Goal: Task Accomplishment & Management: Use online tool/utility

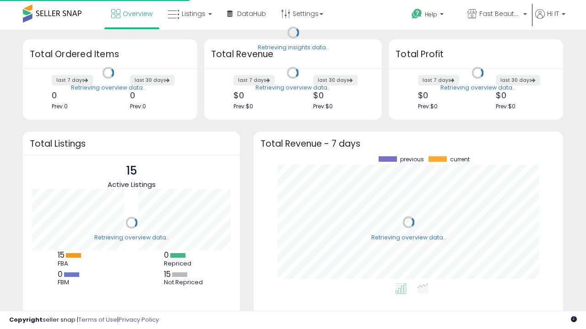
scroll to position [127, 291]
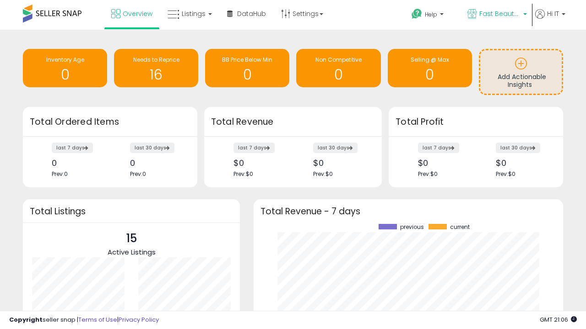
click at [496, 15] on span "Fast Beauty ([GEOGRAPHIC_DATA])" at bounding box center [499, 13] width 41 height 9
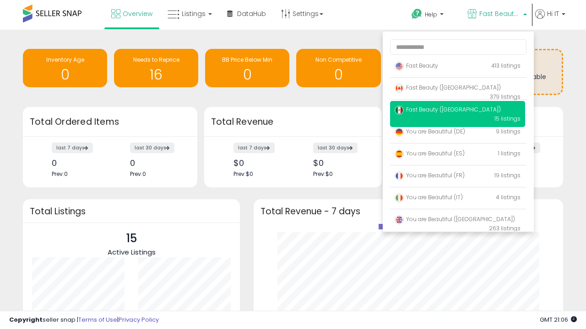
click at [457, 89] on span "Fast Beauty ([GEOGRAPHIC_DATA])" at bounding box center [447, 88] width 106 height 8
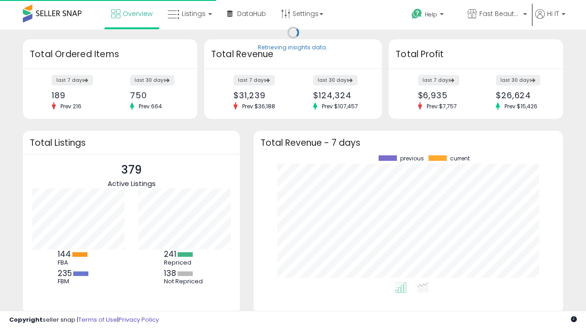
scroll to position [127, 291]
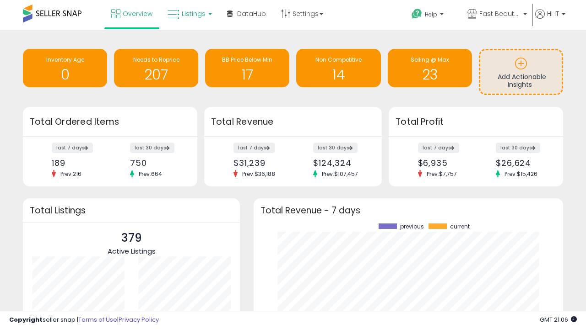
click at [189, 14] on span "Listings" at bounding box center [194, 13] width 24 height 9
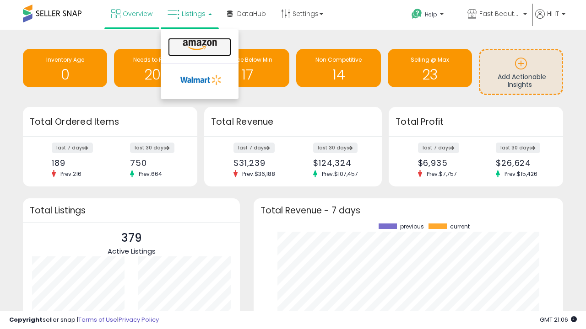
click at [199, 45] on icon at bounding box center [200, 45] width 40 height 12
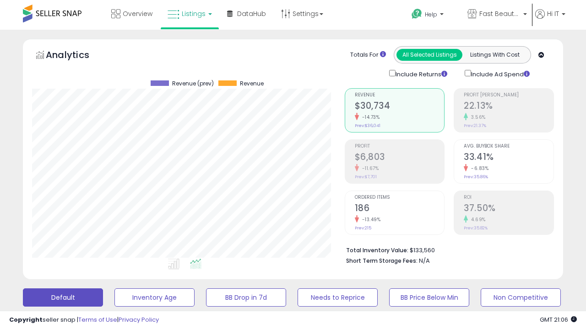
scroll to position [188, 312]
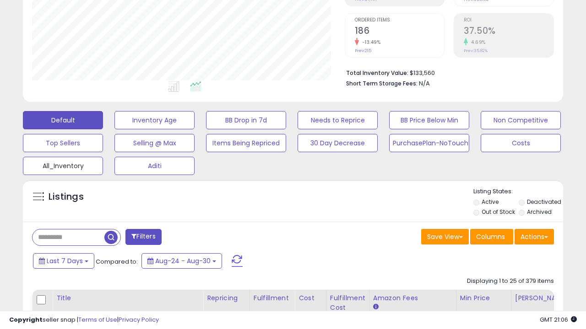
click at [63, 164] on button "All_Inventory" at bounding box center [63, 166] width 80 height 18
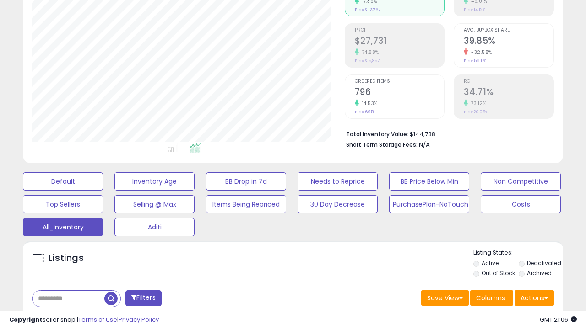
click at [65, 318] on span "Last 30 Days" at bounding box center [67, 322] width 40 height 9
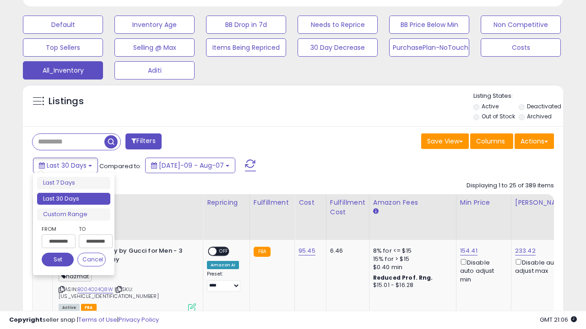
click at [74, 199] on li "Last 30 Days" at bounding box center [73, 199] width 73 height 12
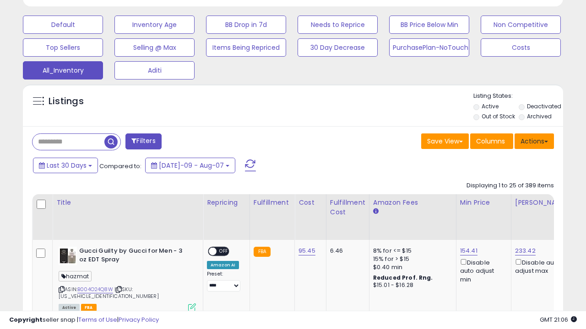
click at [534, 140] on button "Actions" at bounding box center [533, 142] width 39 height 16
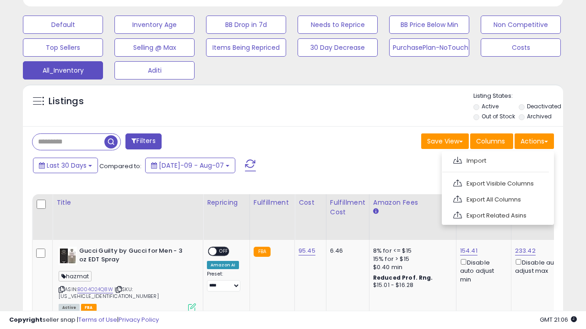
click at [496, 199] on link "Export All Columns" at bounding box center [497, 200] width 100 height 14
